Goal: Task Accomplishment & Management: Manage account settings

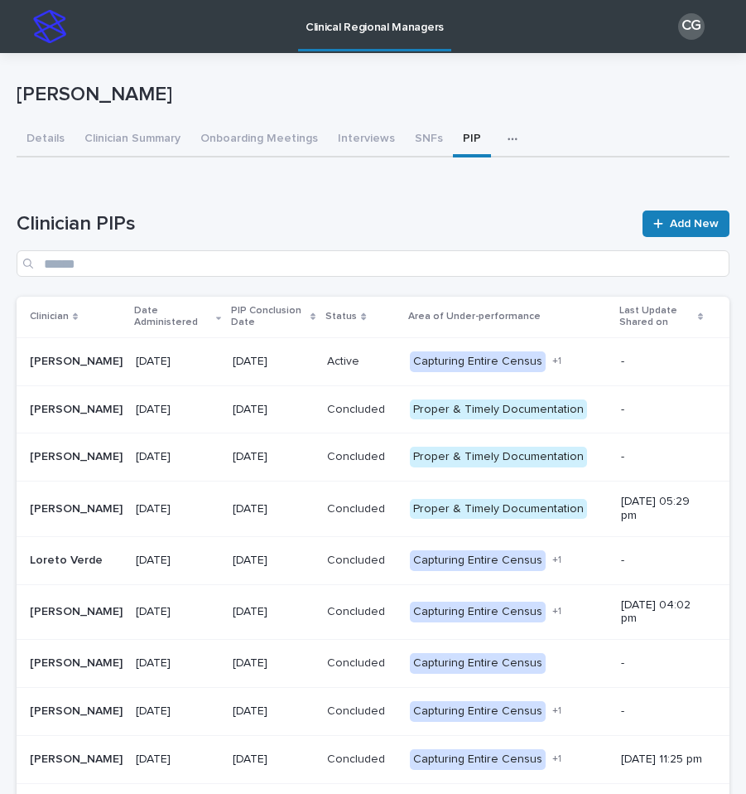
scroll to position [30, 0]
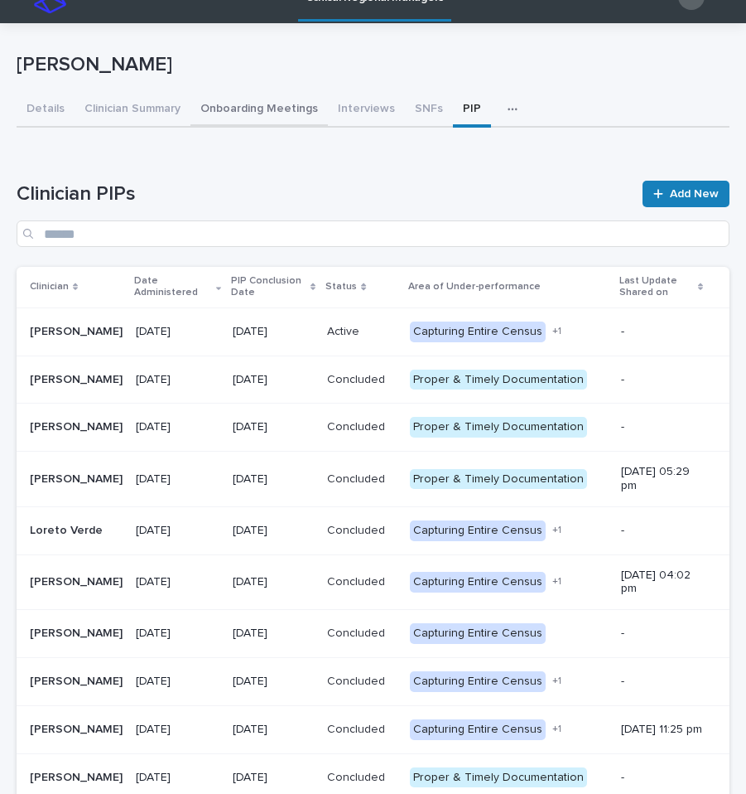
click at [234, 113] on div "[PERSON_NAME] [PERSON_NAME] Sorry, there was an error saving your record. Pleas…" at bounding box center [373, 441] width 713 height 836
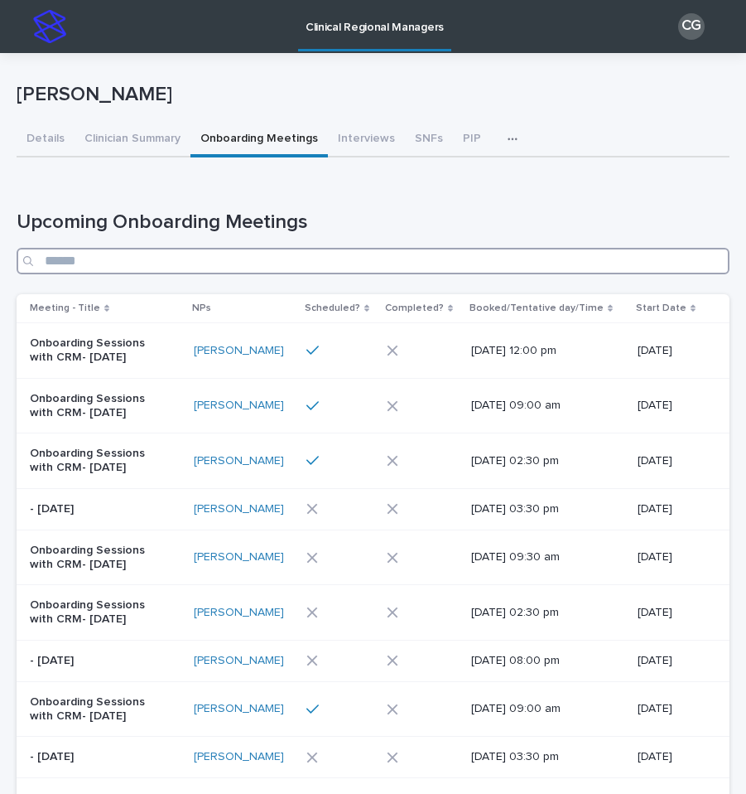
click at [255, 263] on input "Search" at bounding box center [373, 261] width 713 height 27
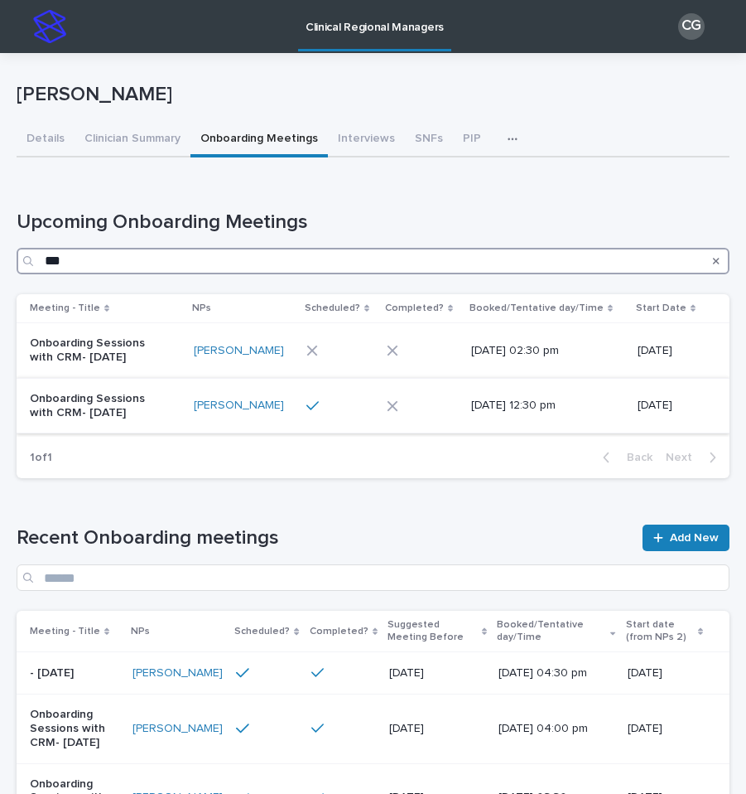
type input "***"
click at [139, 417] on p "Onboarding Sessions with CRM- [DATE]" at bounding box center [99, 406] width 138 height 28
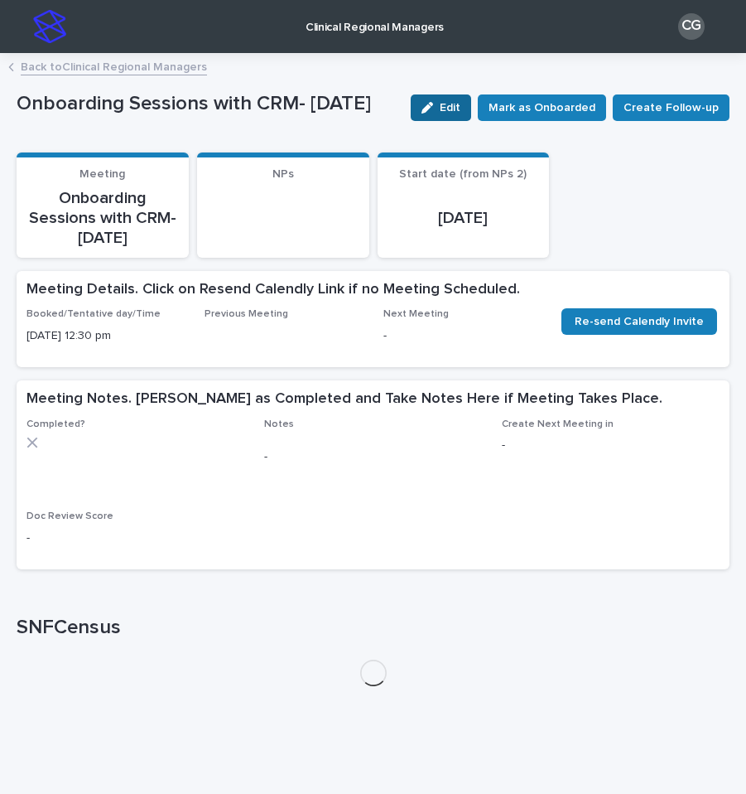
click at [444, 119] on button "Edit" at bounding box center [441, 107] width 60 height 27
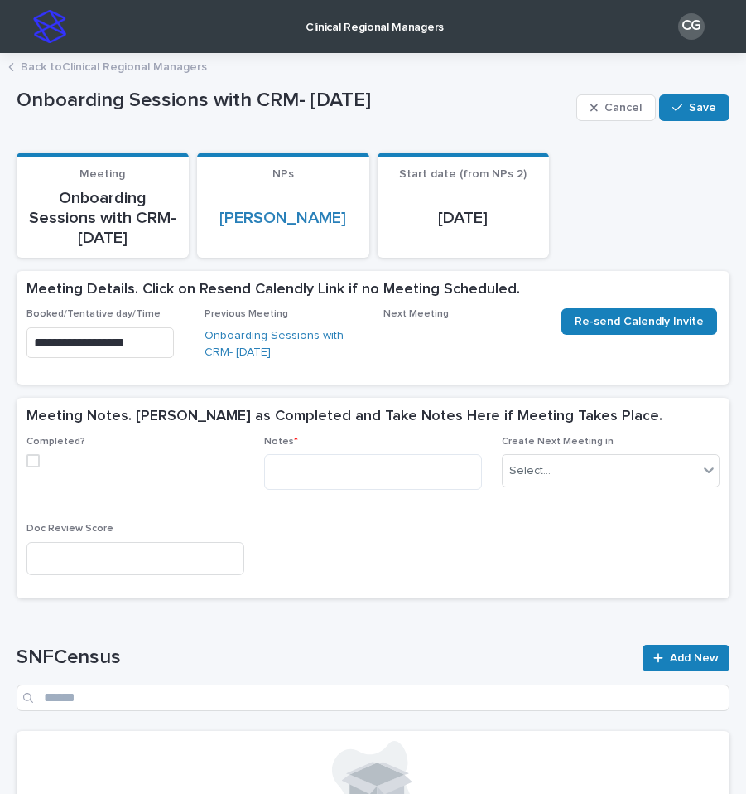
click at [32, 460] on span at bounding box center [33, 460] width 13 height 13
click at [362, 454] on textarea at bounding box center [373, 472] width 218 height 36
paste textarea "**********"
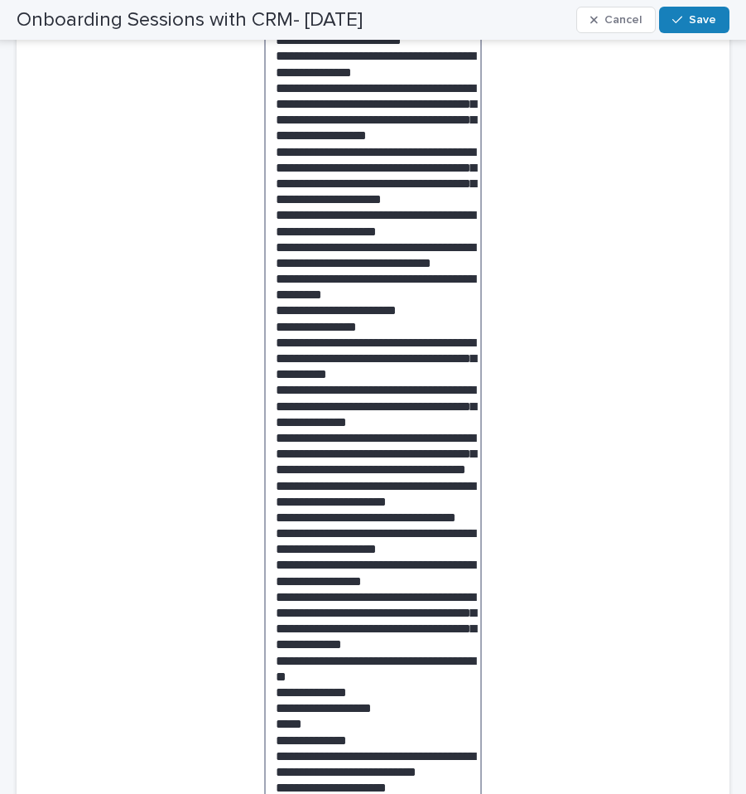
scroll to position [785, 0]
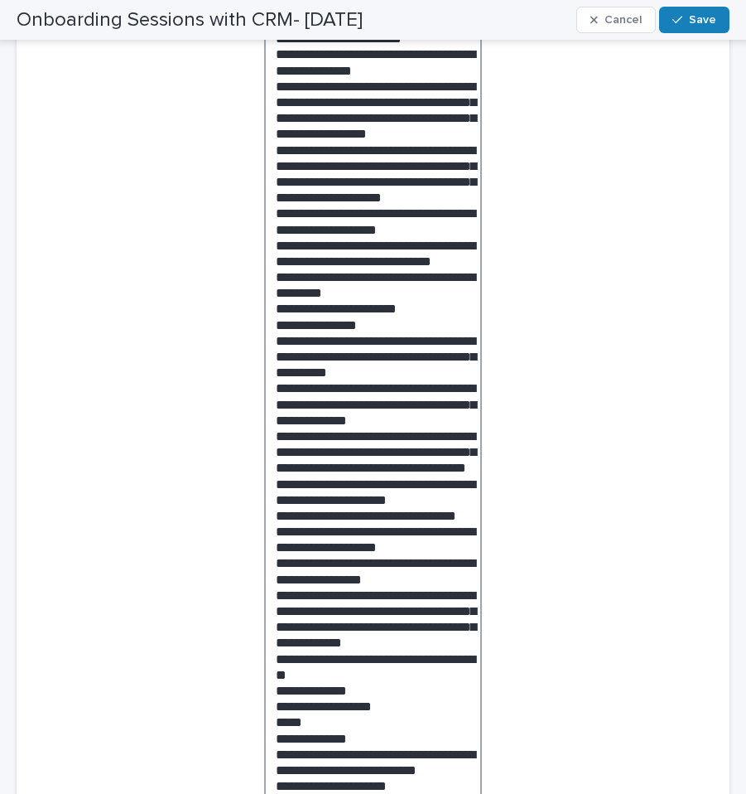
drag, startPoint x: 342, startPoint y: 229, endPoint x: 374, endPoint y: 219, distance: 33.3
click at [374, 219] on textarea at bounding box center [373, 306] width 218 height 1274
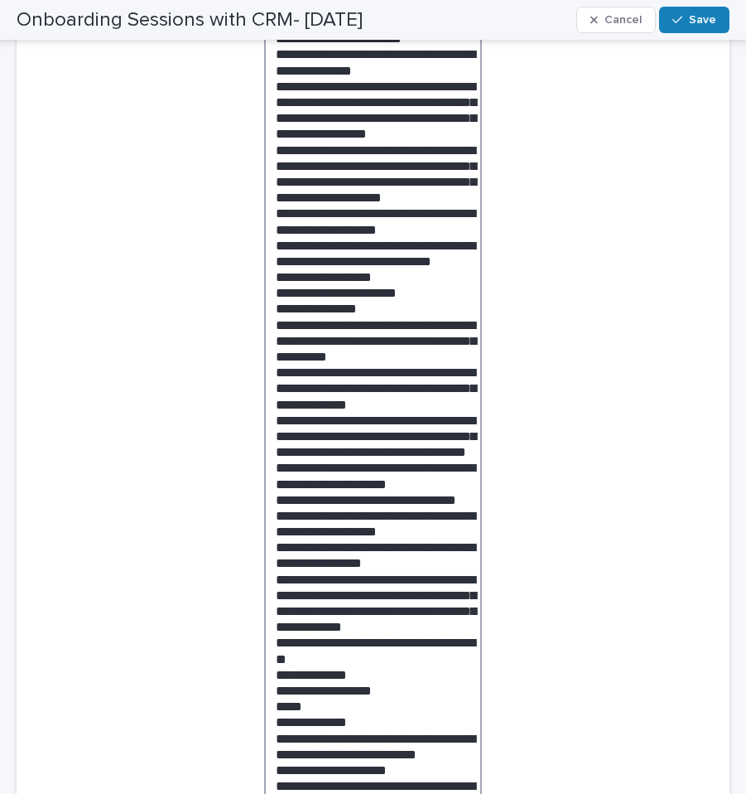
drag, startPoint x: 398, startPoint y: 230, endPoint x: 273, endPoint y: 230, distance: 125.1
click at [273, 230] on textarea at bounding box center [373, 299] width 218 height 1260
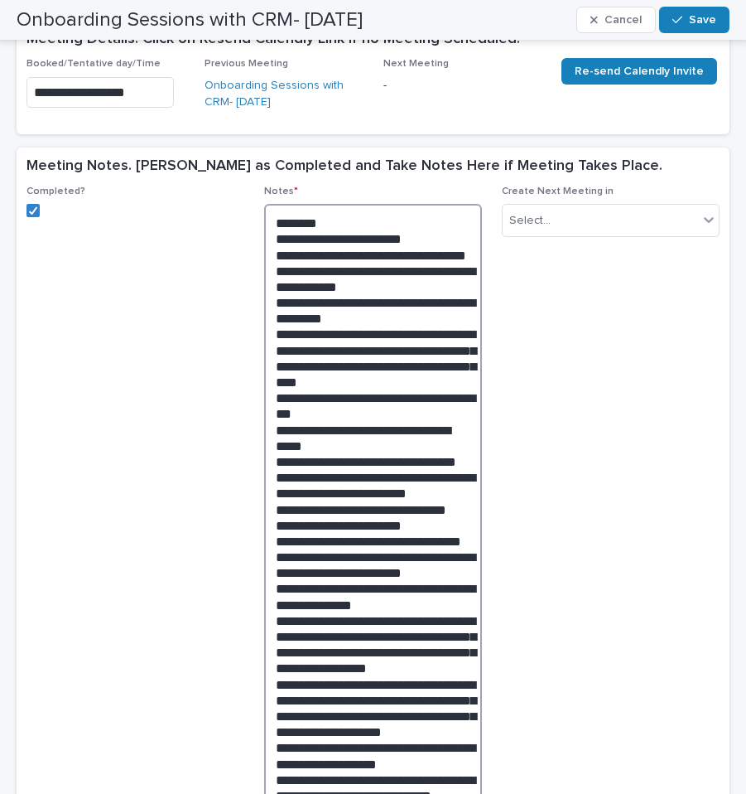
scroll to position [224, 0]
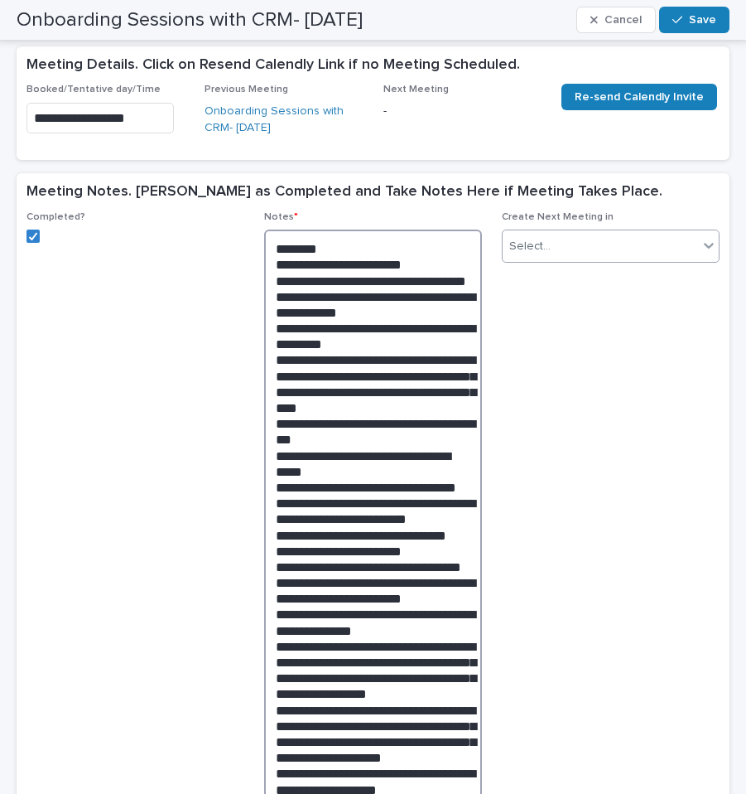
type textarea "**********"
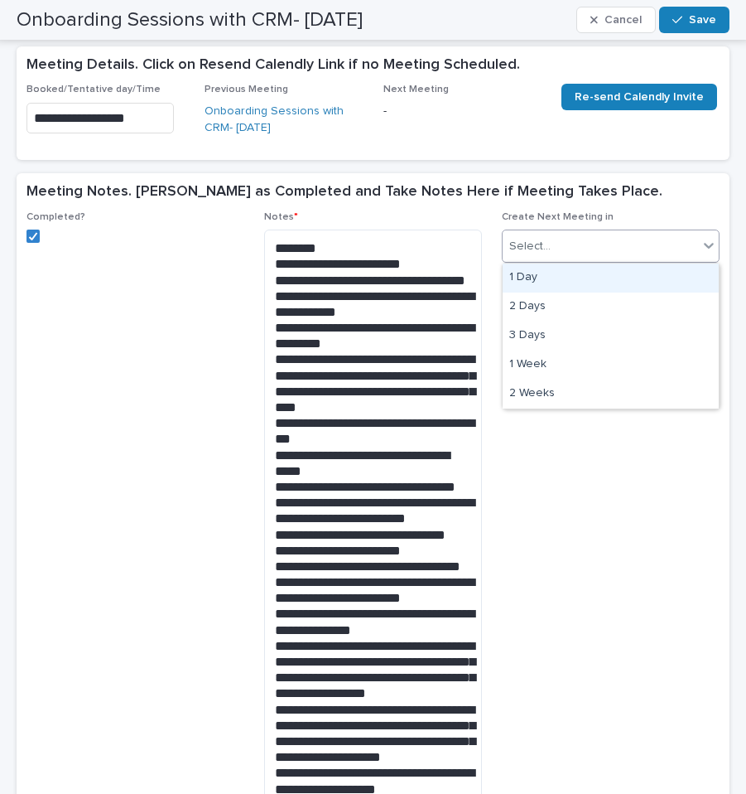
click at [566, 240] on div "Select..." at bounding box center [601, 246] width 196 height 27
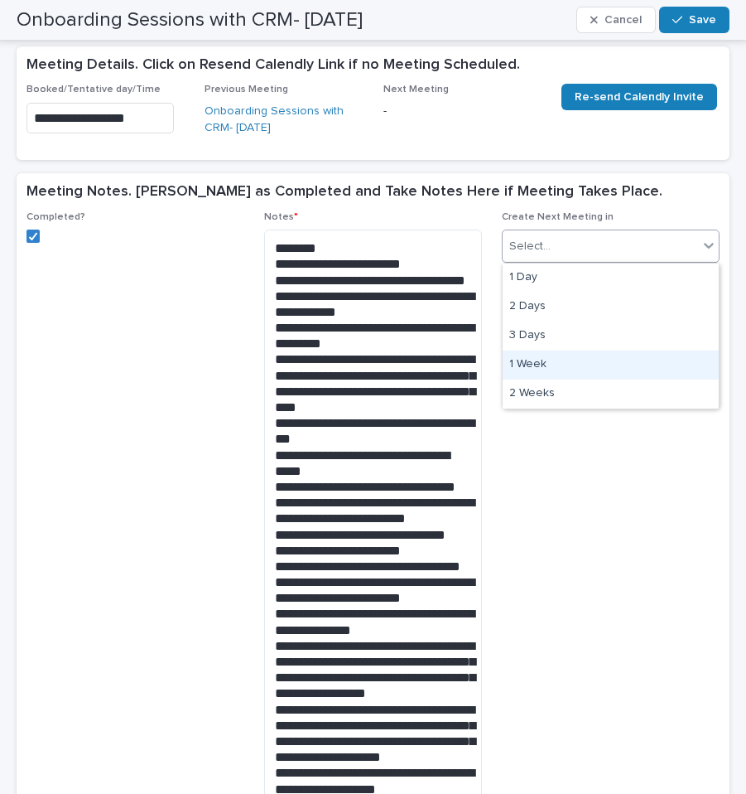
click at [564, 365] on div "1 Week" at bounding box center [611, 364] width 216 height 29
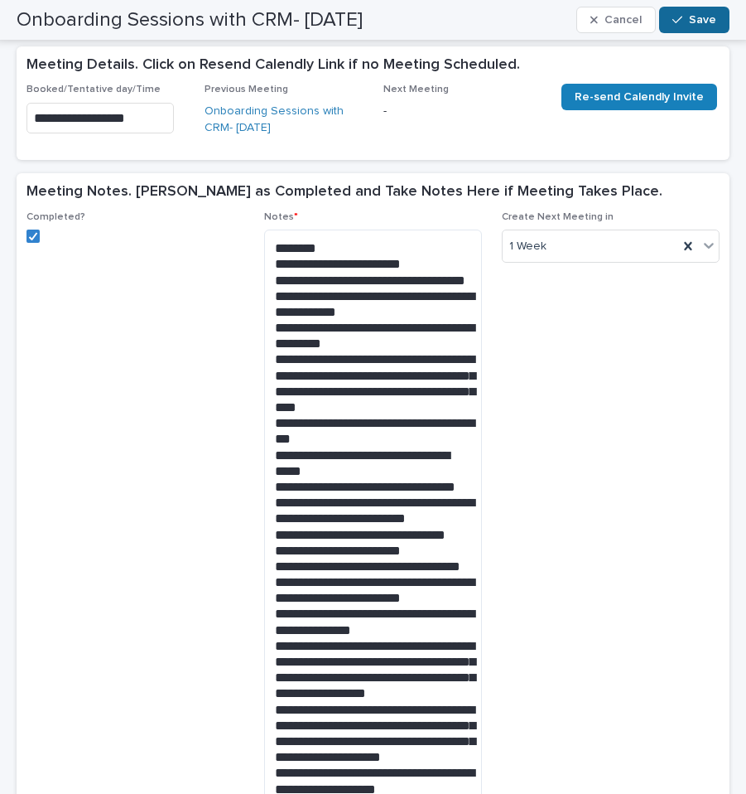
click at [698, 15] on span "Save" at bounding box center [702, 20] width 27 height 12
